Goal: Task Accomplishment & Management: Use online tool/utility

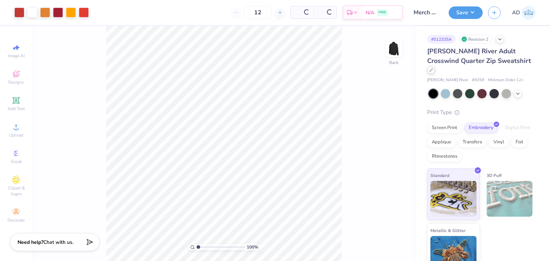
click at [433, 68] on icon at bounding box center [431, 70] width 4 height 4
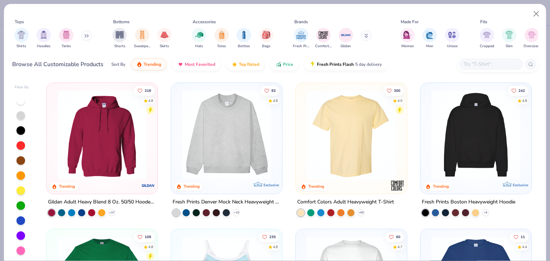
click at [471, 63] on input "text" at bounding box center [490, 64] width 55 height 8
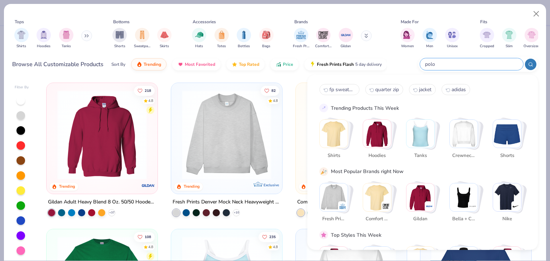
type input "polo"
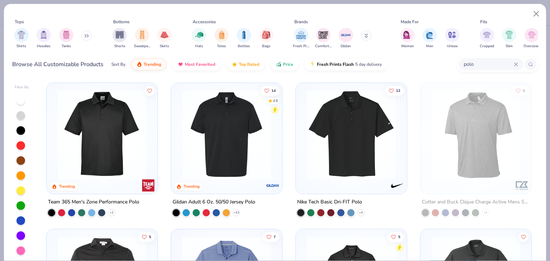
click at [102, 201] on div "Team 365 Men's Zone Performance Polo" at bounding box center [93, 202] width 91 height 9
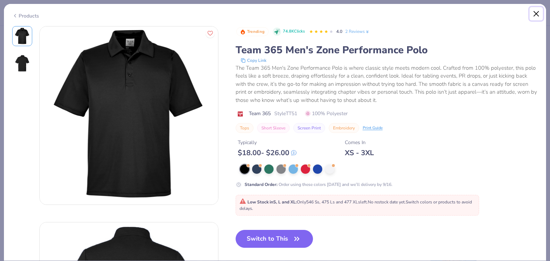
click at [535, 12] on button "Close" at bounding box center [536, 14] width 14 height 14
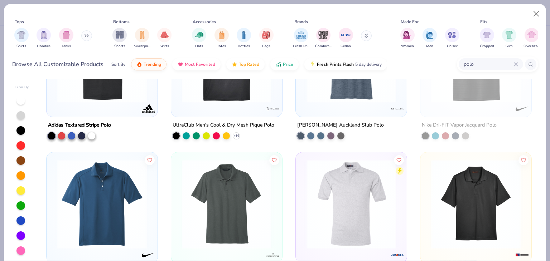
scroll to position [752, 0]
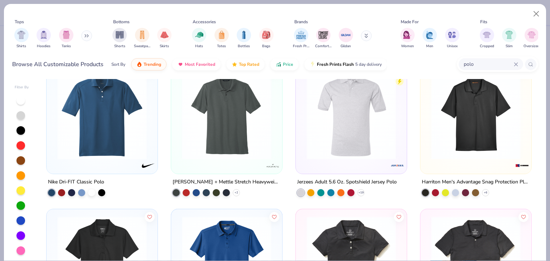
click at [252, 181] on div "[PERSON_NAME] + Mettle Stretch Heavyweight Pique Polo" at bounding box center [227, 182] width 108 height 9
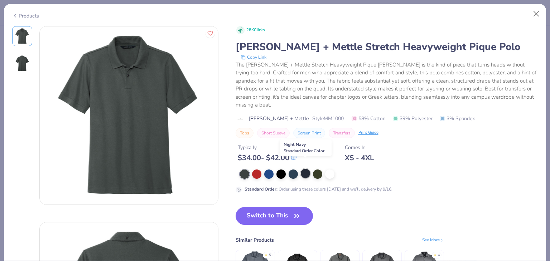
click at [305, 169] on div at bounding box center [305, 173] width 9 height 9
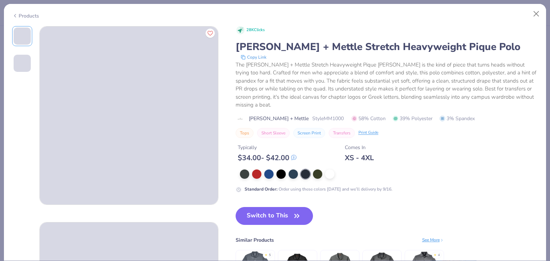
click at [276, 207] on button "Switch to This" at bounding box center [274, 216] width 78 height 18
click at [293, 211] on icon "button" at bounding box center [297, 216] width 10 height 10
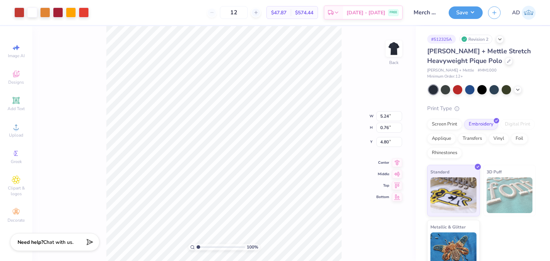
type input "6.26"
type input "6.78"
click at [472, 11] on button "Save" at bounding box center [465, 11] width 34 height 13
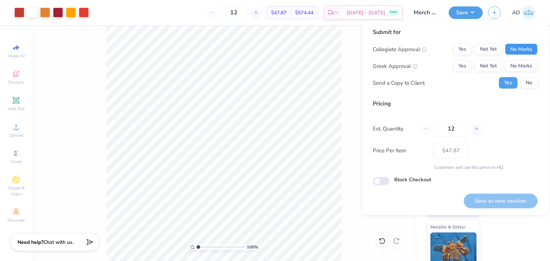
click at [521, 50] on button "No Marks" at bounding box center [521, 49] width 33 height 11
click at [521, 63] on button "No Marks" at bounding box center [521, 65] width 33 height 11
click at [482, 197] on button "Save as new revision" at bounding box center [500, 201] width 74 height 15
type input "$47.87"
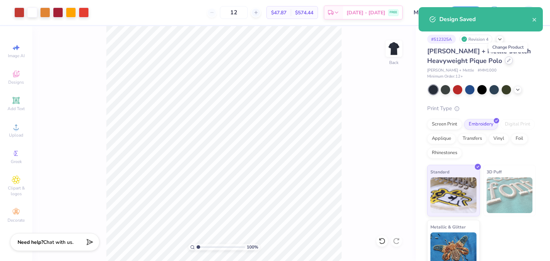
click at [509, 61] on icon at bounding box center [509, 61] width 4 height 4
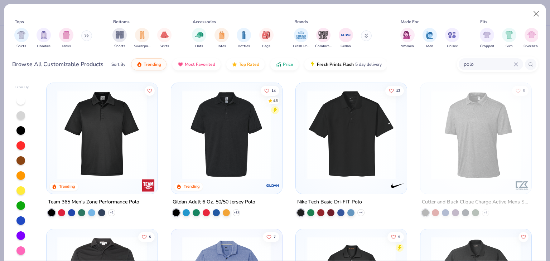
click at [512, 63] on input "polo" at bounding box center [488, 64] width 51 height 8
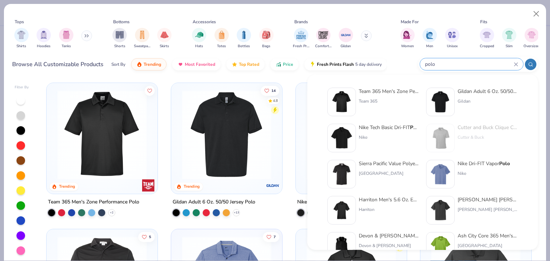
click at [512, 63] on input "polo" at bounding box center [468, 64] width 89 height 8
click at [516, 64] on icon at bounding box center [516, 64] width 4 height 4
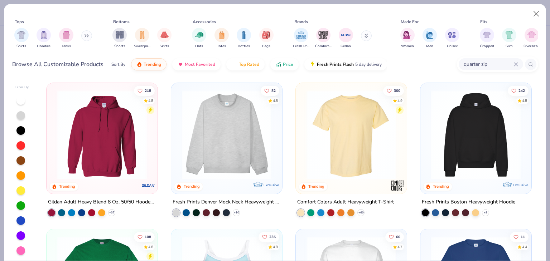
type input "quarter zip"
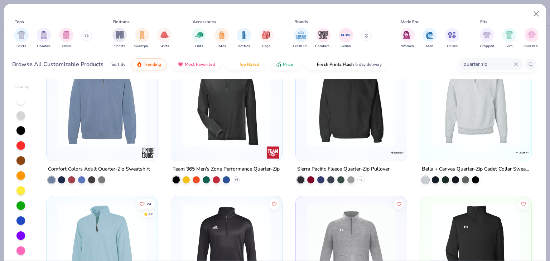
scroll to position [179, 0]
click at [223, 165] on div "Team 365 Men's Zone Performance Quarter-Zip" at bounding box center [226, 169] width 107 height 9
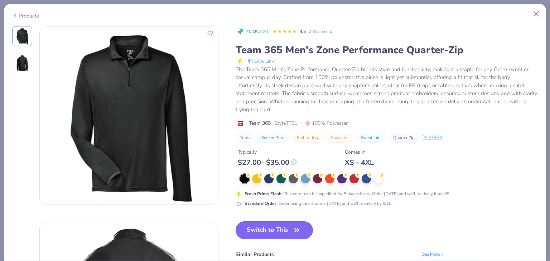
click at [277, 227] on button "Switch to This" at bounding box center [274, 231] width 78 height 18
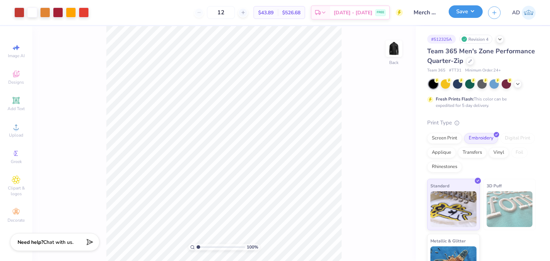
click at [462, 12] on button "Save" at bounding box center [465, 11] width 34 height 13
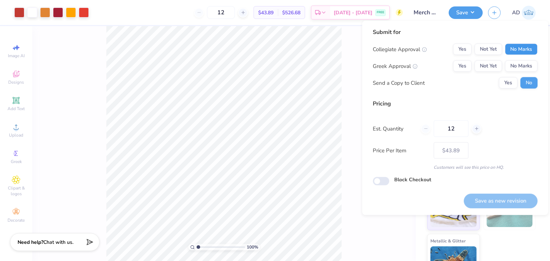
click at [517, 53] on button "No Marks" at bounding box center [521, 49] width 33 height 11
click at [514, 64] on button "No Marks" at bounding box center [521, 65] width 33 height 11
click at [474, 205] on button "Save as new revision" at bounding box center [500, 201] width 74 height 15
type input "$43.89"
